Goal: Information Seeking & Learning: Learn about a topic

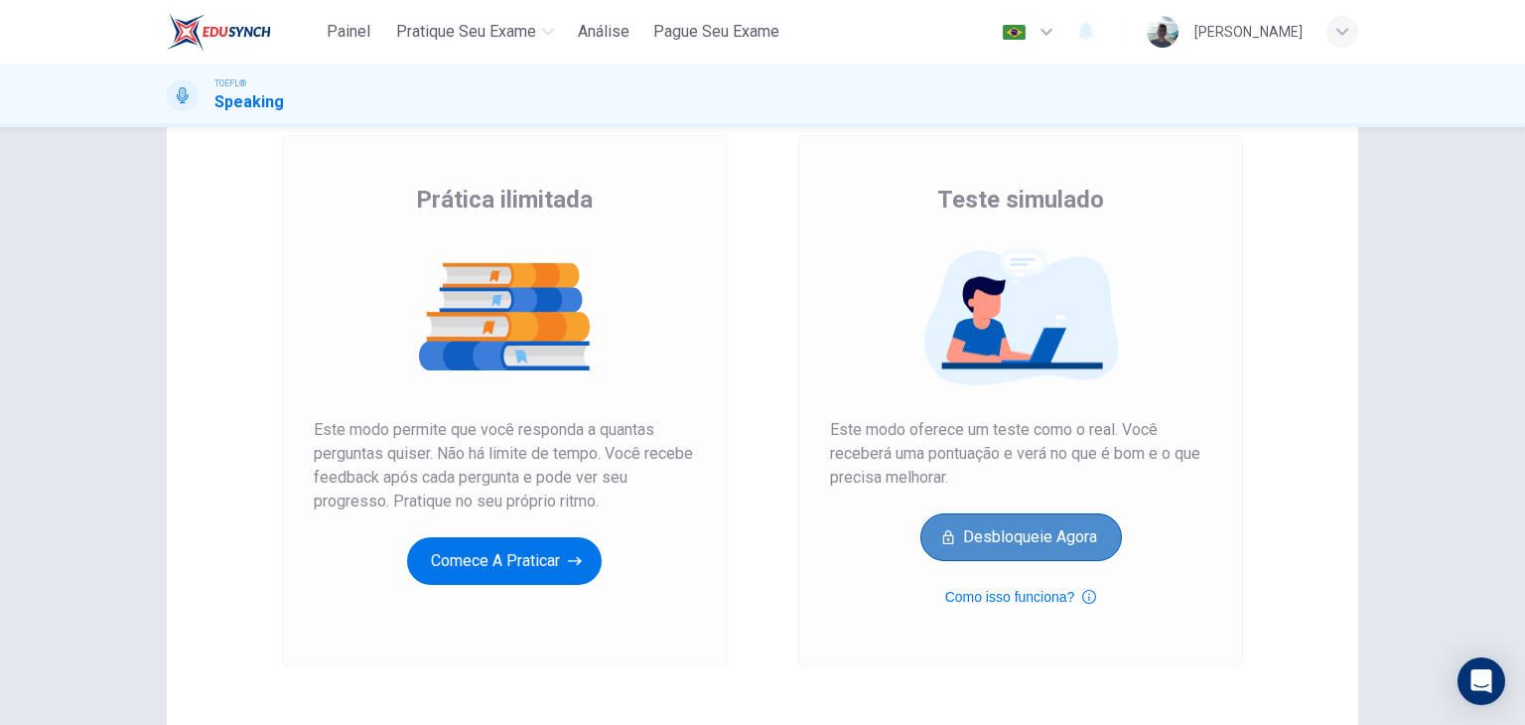
click at [957, 529] on button "Desbloqueie agora" at bounding box center [1021, 537] width 202 height 48
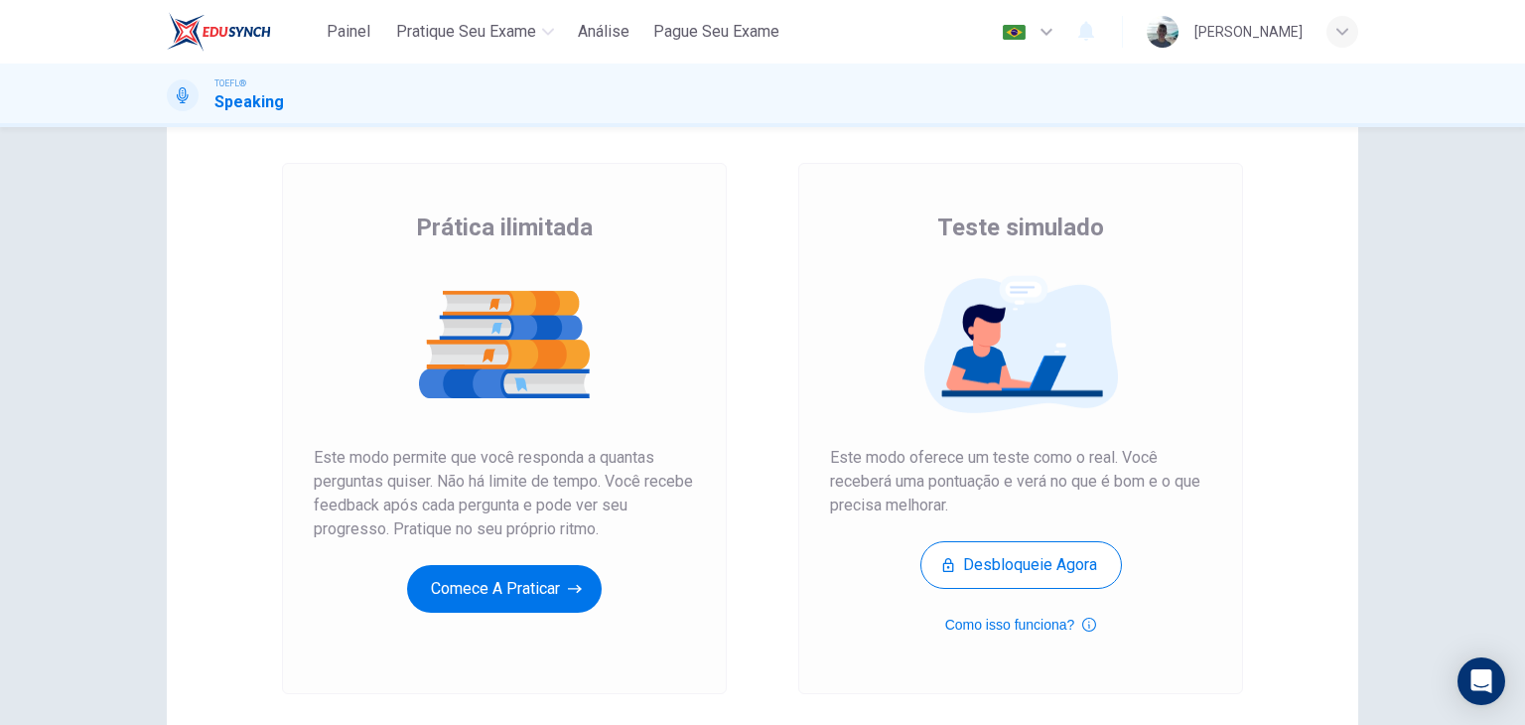
scroll to position [75, 0]
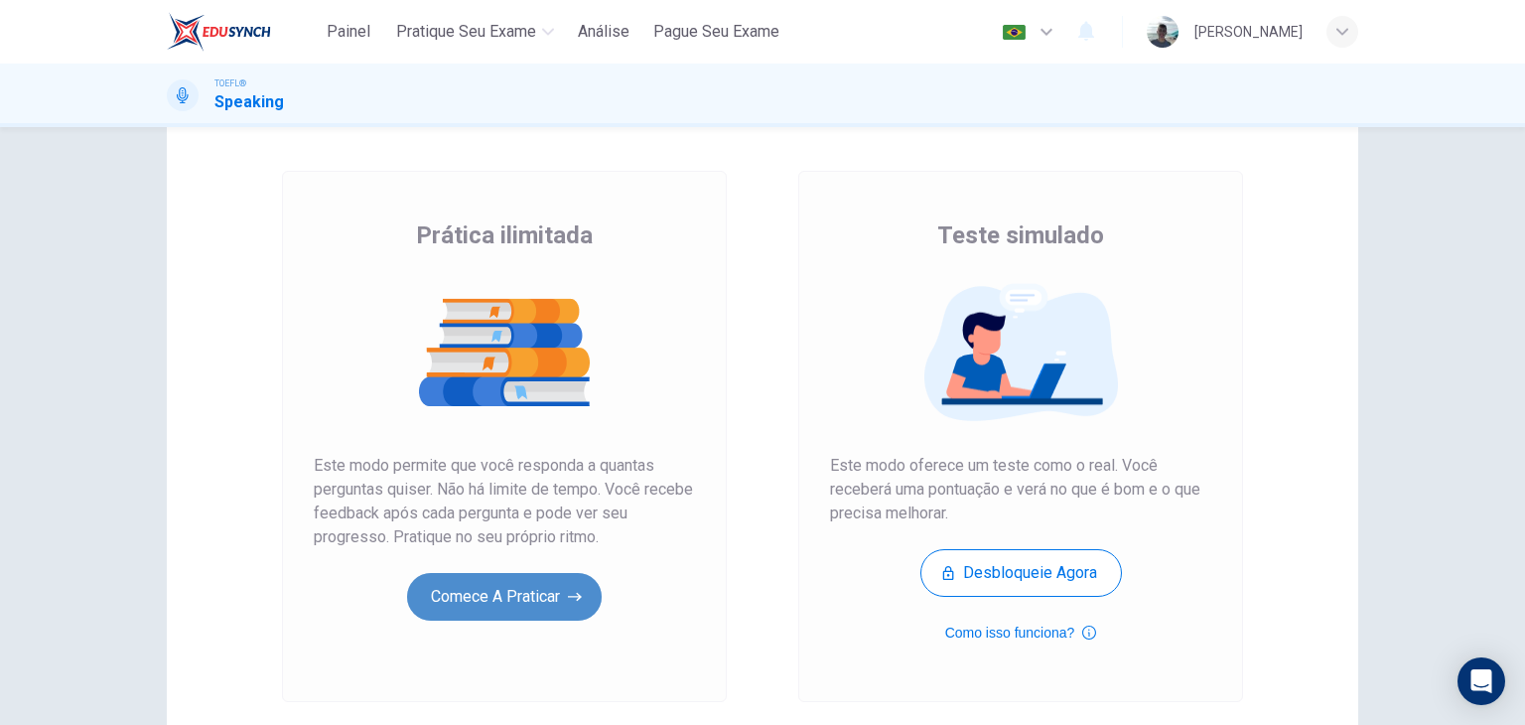
click at [528, 582] on button "Comece a praticar" at bounding box center [504, 597] width 195 height 48
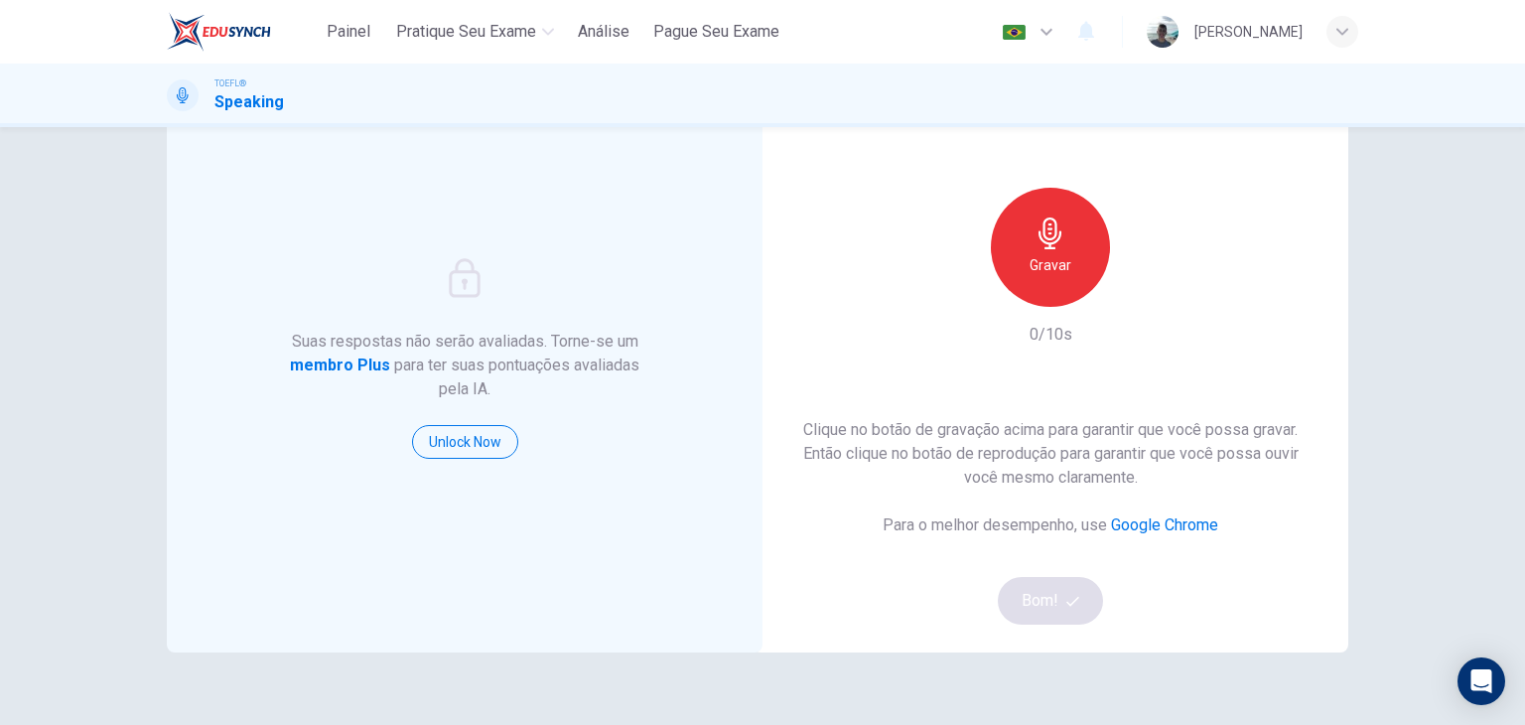
scroll to position [103, 0]
click at [981, 284] on div "Gravar" at bounding box center [1050, 246] width 214 height 119
click at [1030, 271] on h6 "Gravar" at bounding box center [1051, 264] width 42 height 24
click at [1034, 271] on h6 "Parar" at bounding box center [1051, 264] width 35 height 24
click at [1046, 587] on button "Bom!" at bounding box center [1051, 600] width 106 height 48
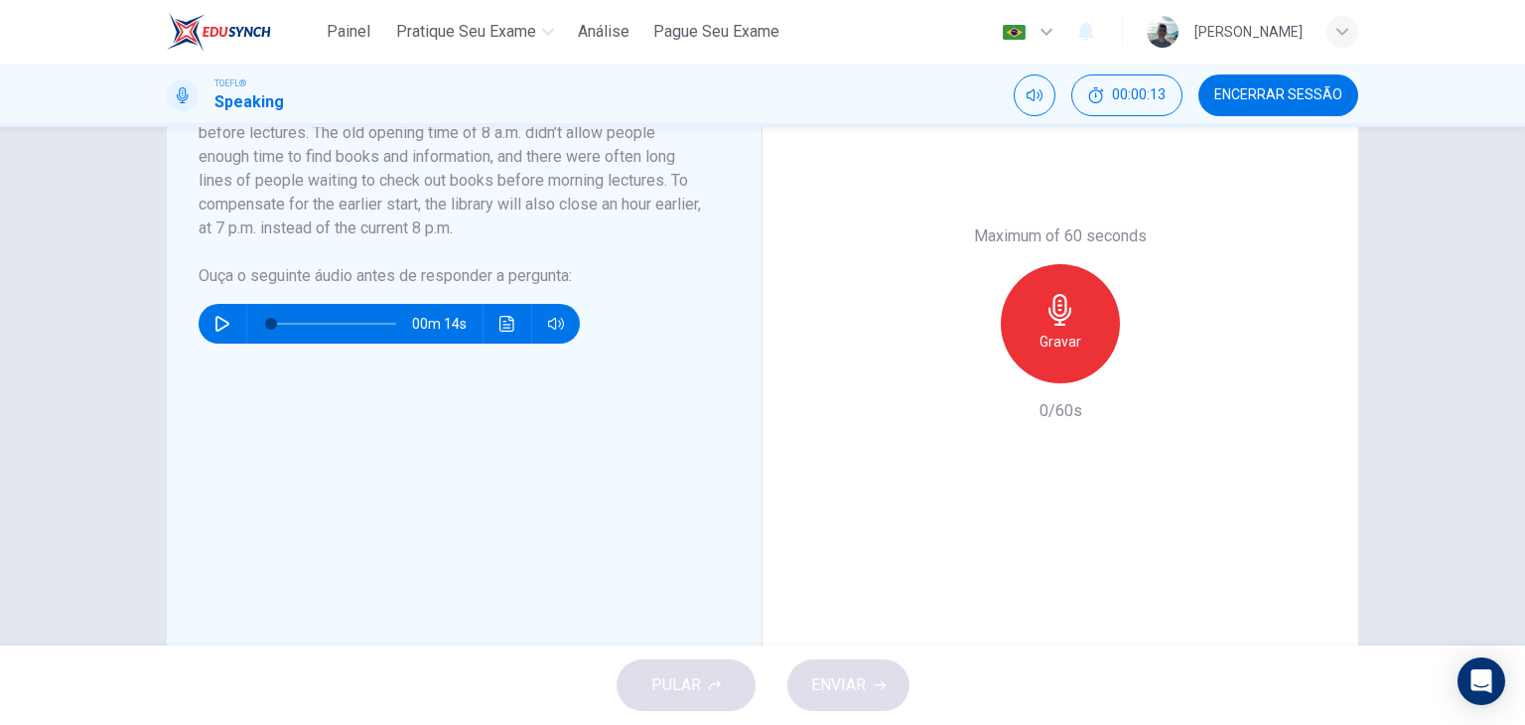
scroll to position [523, 0]
